Goal: Check status

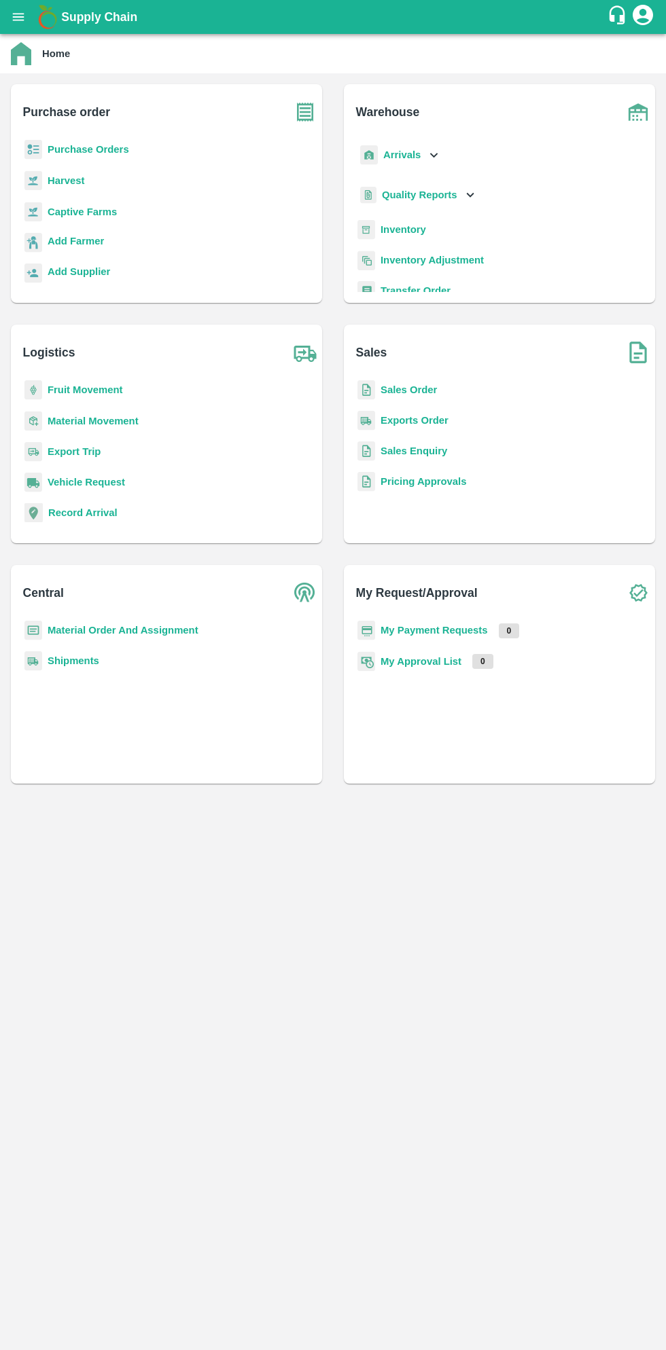
click at [26, 17] on button "open drawer" at bounding box center [18, 16] width 31 height 31
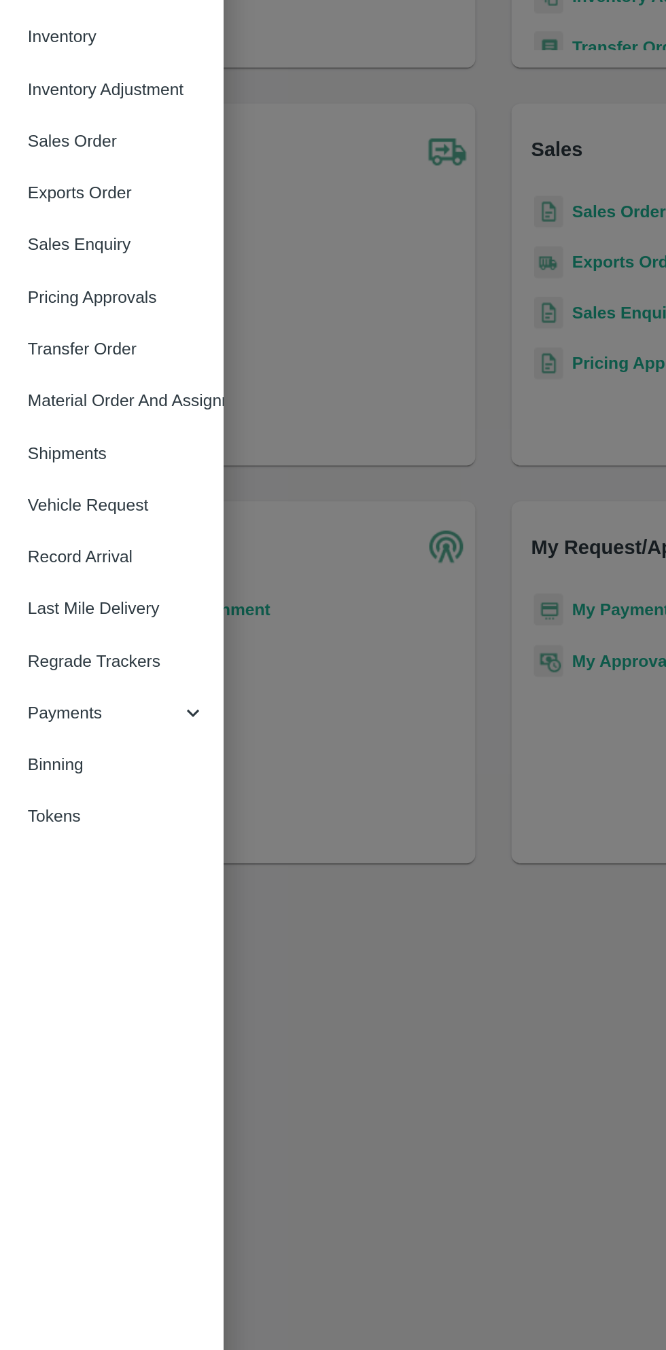
click at [93, 700] on span "Payments" at bounding box center [98, 692] width 92 height 15
click at [131, 733] on li "My Payment Requests" at bounding box center [90, 724] width 159 height 31
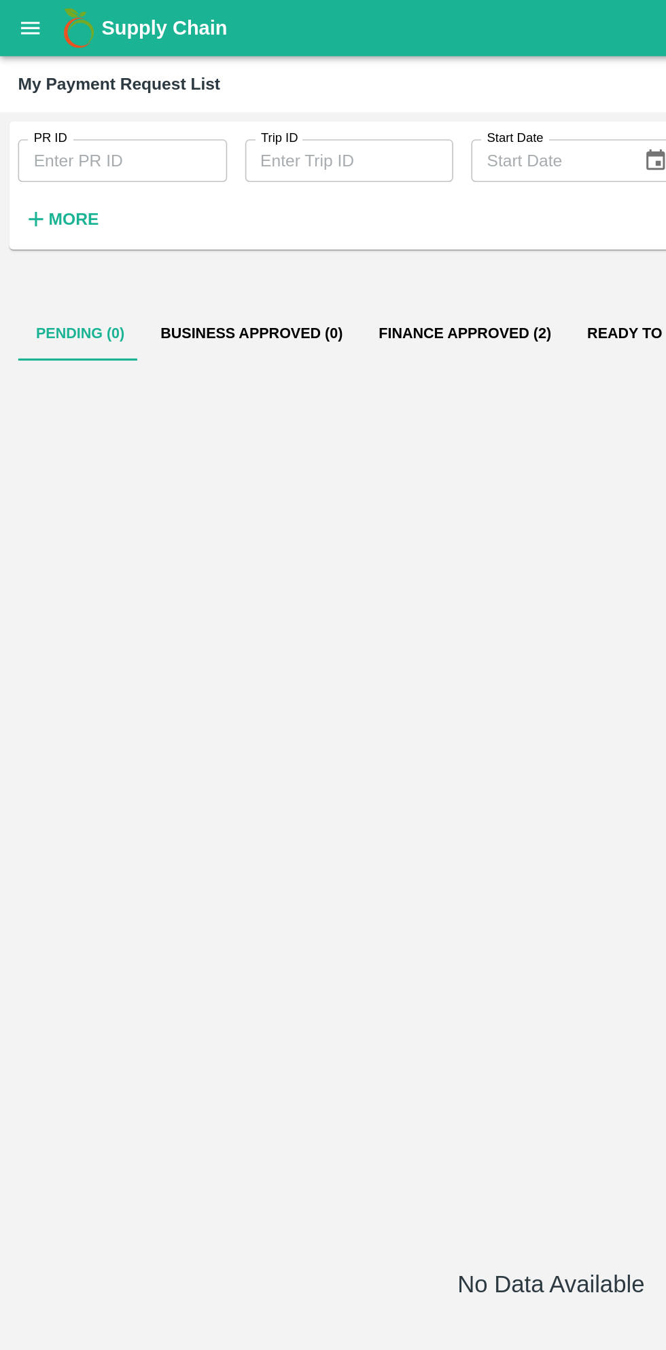
click at [253, 199] on button "Finance Approved (2)" at bounding box center [281, 201] width 126 height 33
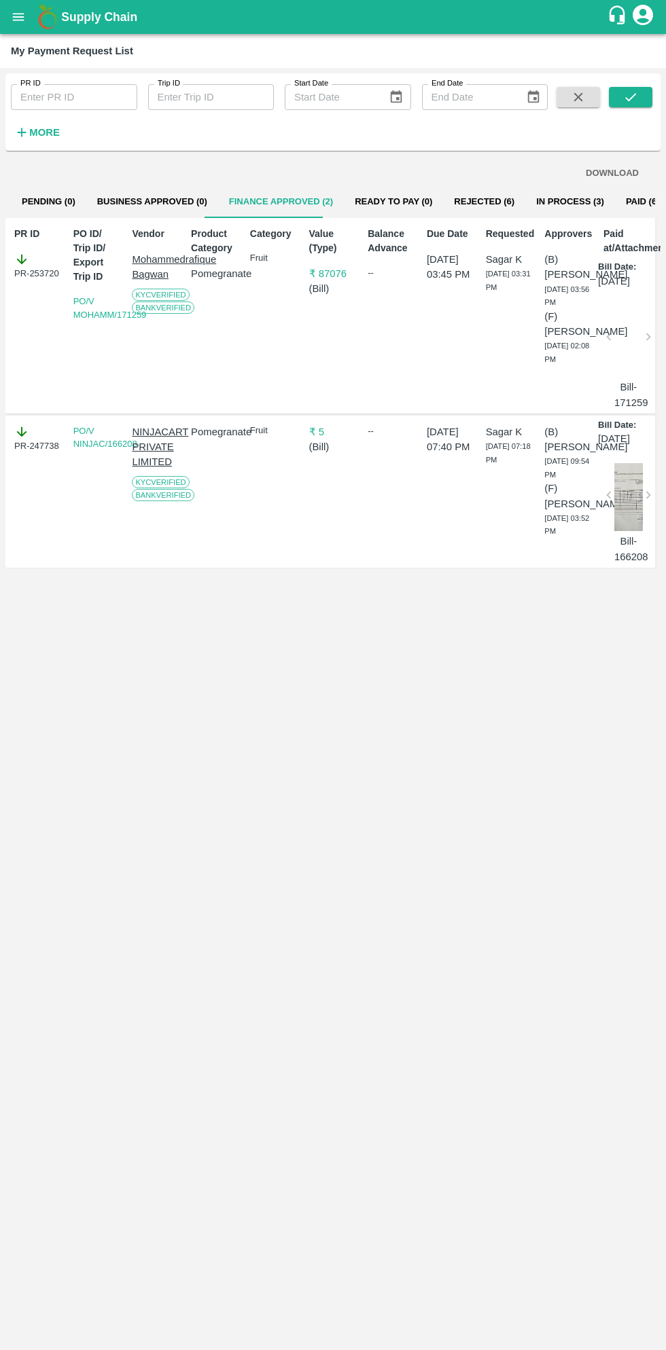
click at [536, 201] on button "In Process (3)" at bounding box center [570, 201] width 90 height 33
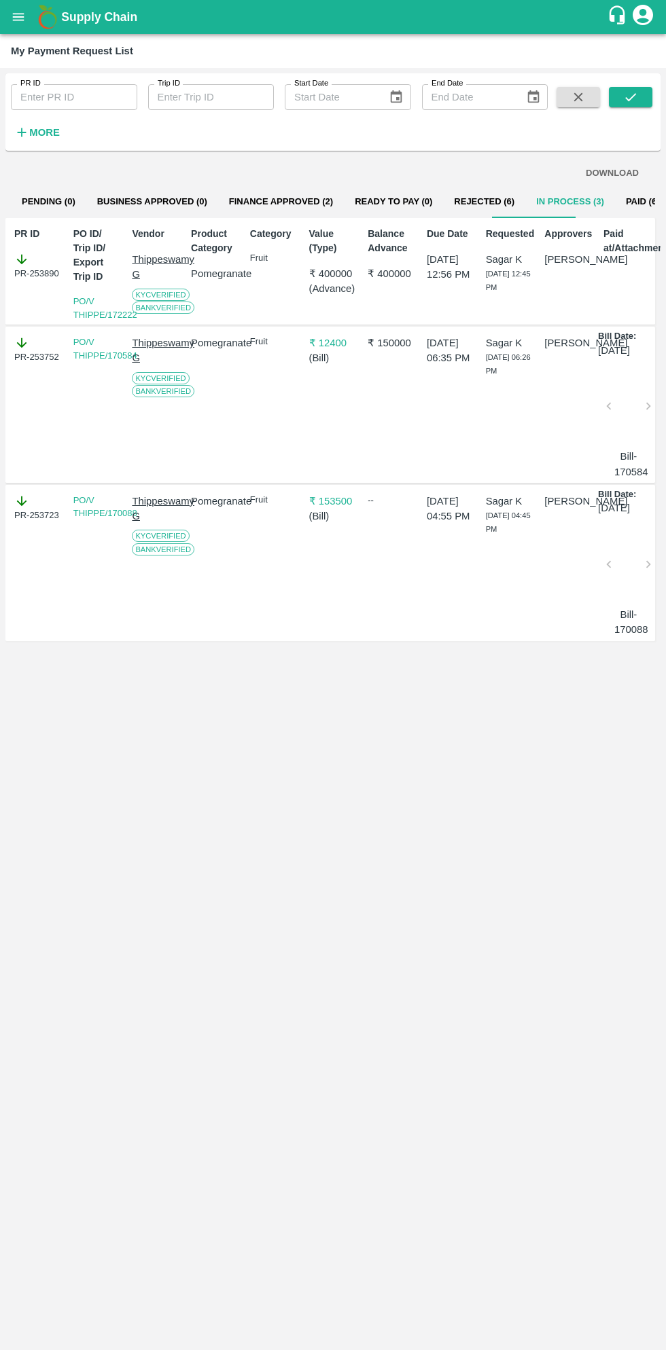
click at [291, 202] on button "Finance Approved (2)" at bounding box center [281, 201] width 126 height 33
